Goal: Information Seeking & Learning: Learn about a topic

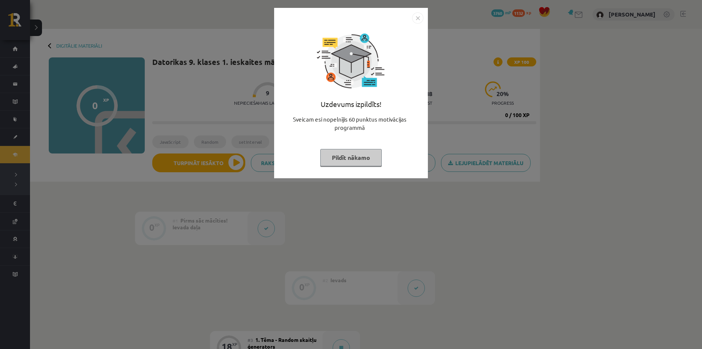
drag, startPoint x: 337, startPoint y: 152, endPoint x: 338, endPoint y: 148, distance: 3.9
click at [337, 150] on button "Pildīt nākamo" at bounding box center [350, 157] width 61 height 17
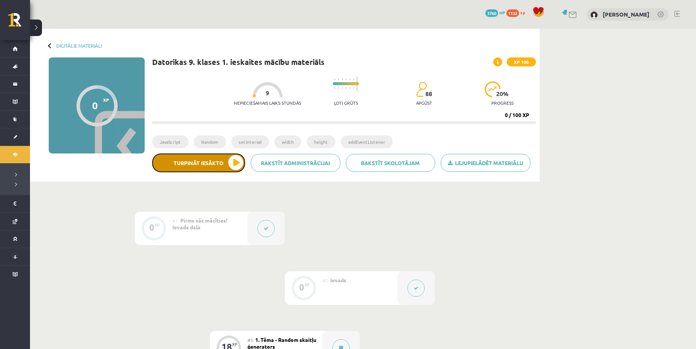
click at [237, 163] on button "Turpināt iesākto" at bounding box center [198, 162] width 93 height 19
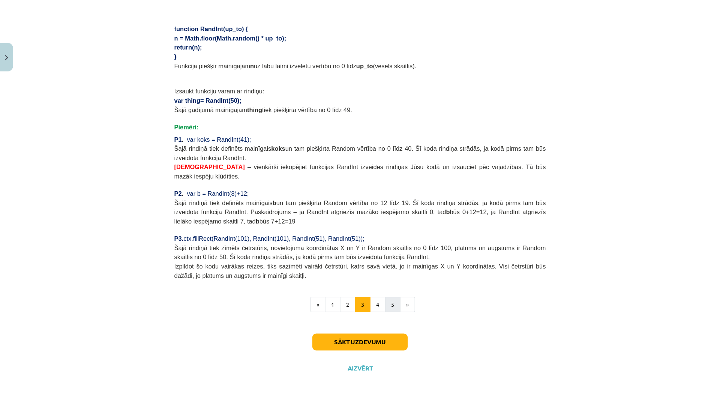
scroll to position [495, 0]
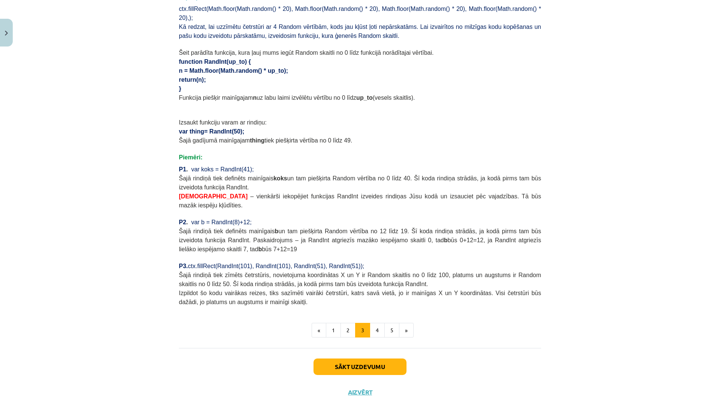
click at [573, 220] on div "Mācību tēma: Datorikas 9. klases 1. ieskaites mācību materiāls #3 1. Tēma - Ran…" at bounding box center [360, 202] width 720 height 405
click at [572, 220] on div "Mācību tēma: Datorikas 9. klases 1. ieskaites mācību materiāls #3 1. Tēma - Ran…" at bounding box center [360, 202] width 720 height 405
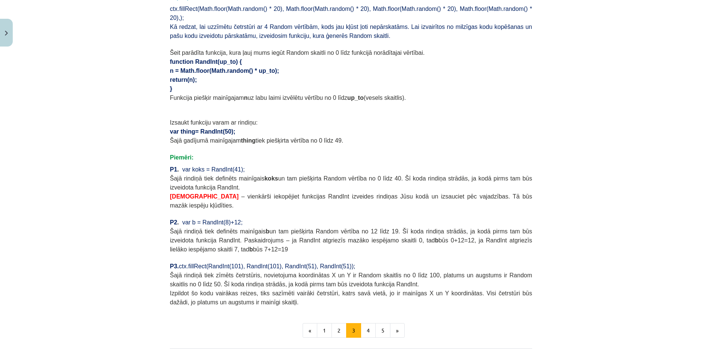
click at [636, 195] on div "Mācību tēma: Datorikas 9. klases 1. ieskaites mācību materiāls #3 1. Tēma - Ran…" at bounding box center [351, 174] width 702 height 349
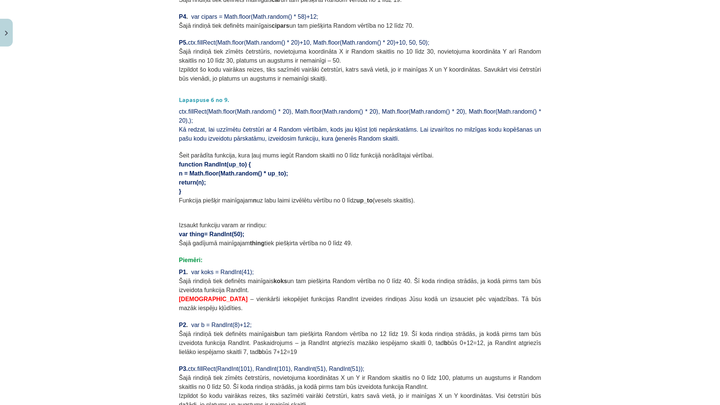
scroll to position [383, 0]
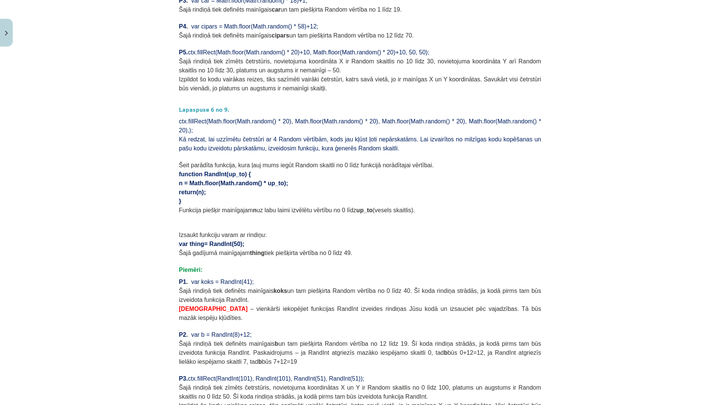
click at [581, 188] on div "Mācību tēma: Datorikas 9. klases 1. ieskaites mācību materiāls #3 1. Tēma - Ran…" at bounding box center [360, 202] width 720 height 405
click at [402, 147] on div "Lapaspuse 5 no 9. Bet mūsu iegūtie skaitļi nav veseli, piemēram, 1.234 vai 5.29…" at bounding box center [360, 84] width 362 height 667
click at [471, 196] on p "}" at bounding box center [360, 200] width 362 height 9
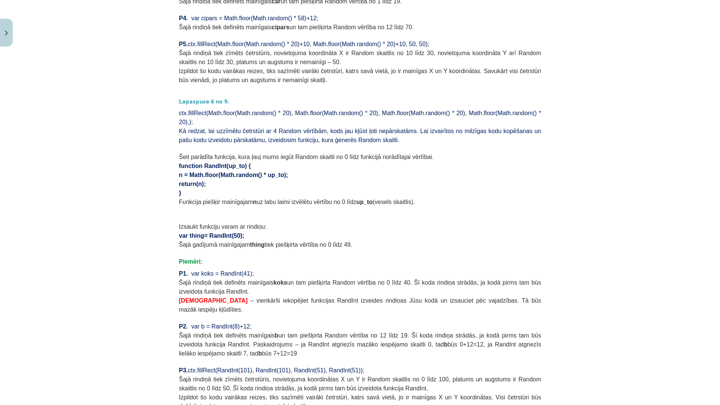
scroll to position [345, 0]
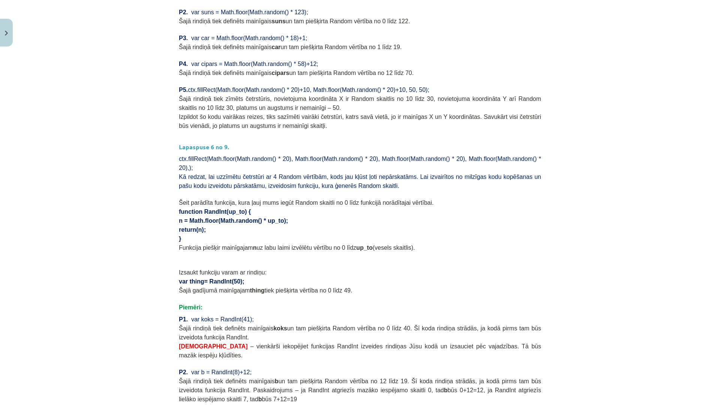
click at [64, 159] on div "Mācību tēma: Datorikas 9. klases 1. ieskaites mācību materiāls #3 1. Tēma - Ran…" at bounding box center [360, 202] width 720 height 405
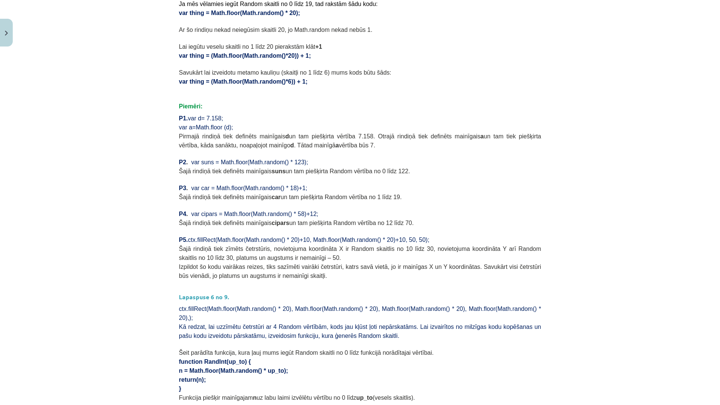
scroll to position [0, 0]
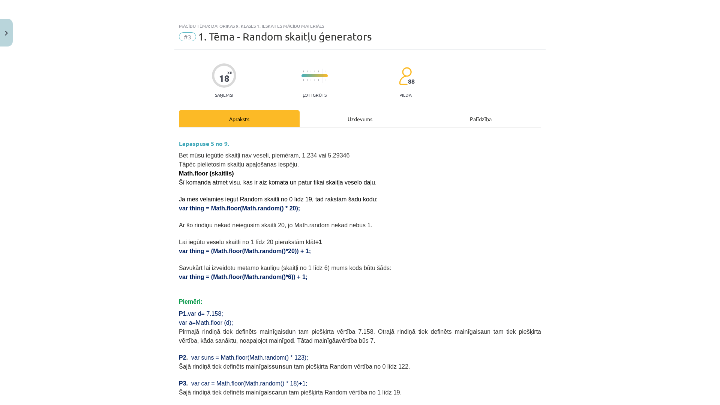
click at [384, 196] on p "Ja mēs vēlamies iegūt Random skaitli no 0 līdz 19, tad rakstām šādu kodu:" at bounding box center [360, 198] width 362 height 9
click at [624, 184] on div "Mācību tēma: Datorikas 9. klases 1. ieskaites mācību materiāls #3 1. Tēma - Ran…" at bounding box center [360, 202] width 720 height 405
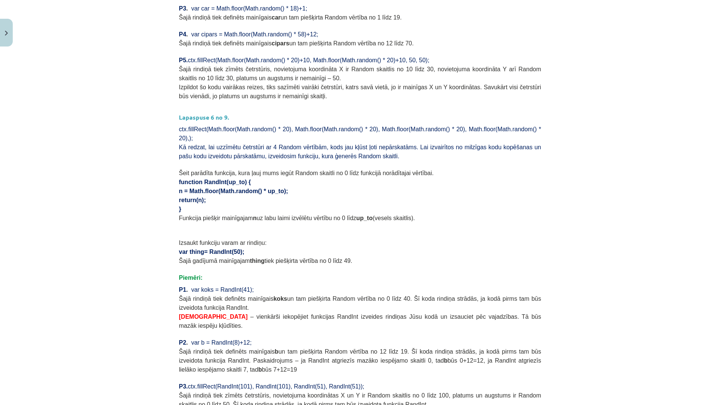
scroll to position [495, 0]
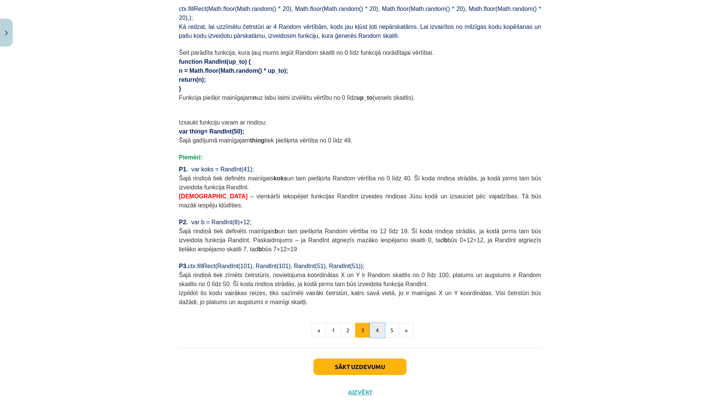
click at [377, 323] on button "4" at bounding box center [377, 330] width 15 height 15
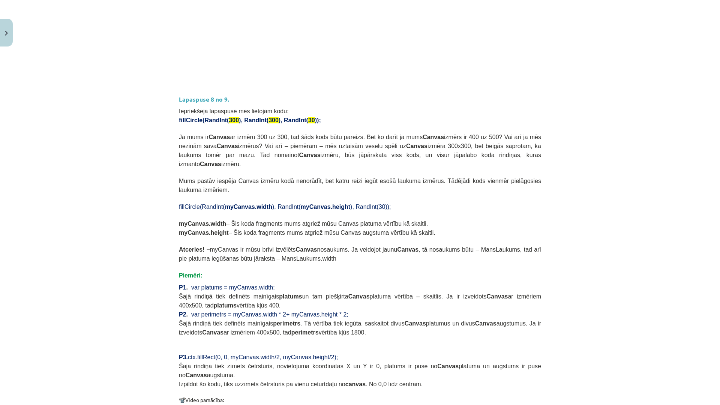
scroll to position [450, 0]
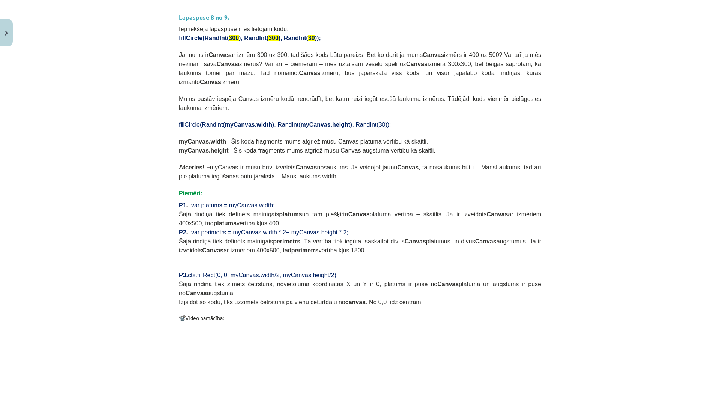
click at [99, 269] on div "Mācību tēma: Datorikas 9. klases 1. ieskaites mācību materiāls #3 1. Tēma - Ran…" at bounding box center [360, 202] width 720 height 405
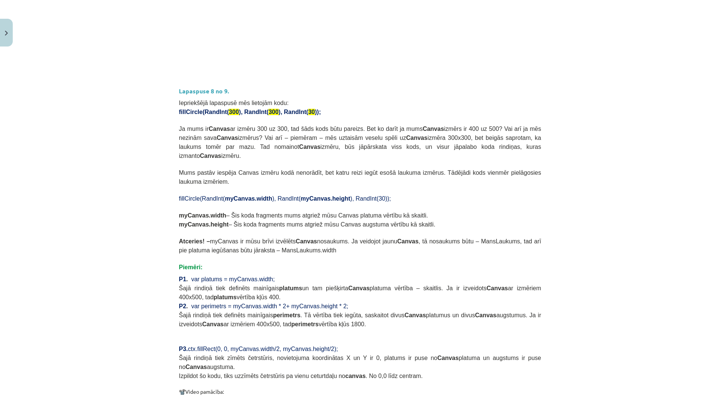
scroll to position [369, 0]
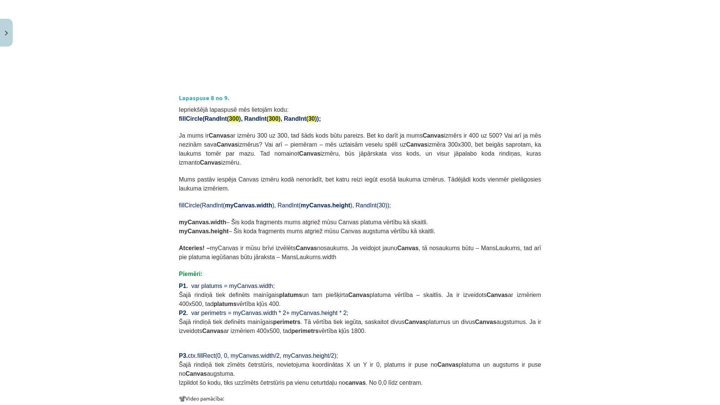
drag, startPoint x: 360, startPoint y: 268, endPoint x: 488, endPoint y: 181, distance: 155.1
click at [492, 192] on p at bounding box center [360, 196] width 362 height 8
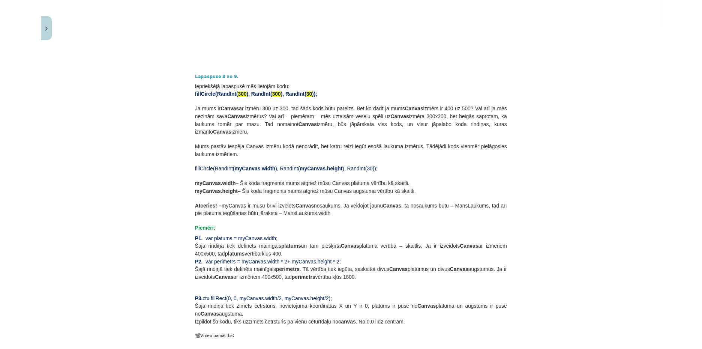
scroll to position [407, 0]
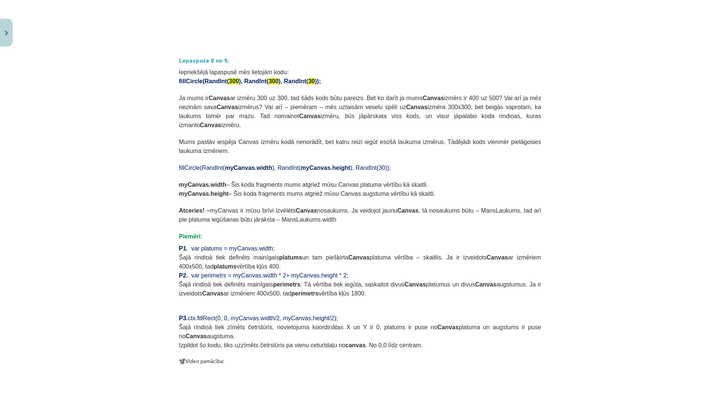
click at [536, 95] on span "Ja mums ir Canvas ar izmēru 300 uz 300, tad šāds kods būtu pareizs. Bet ko darī…" at bounding box center [360, 111] width 362 height 33
